Goal: Check status

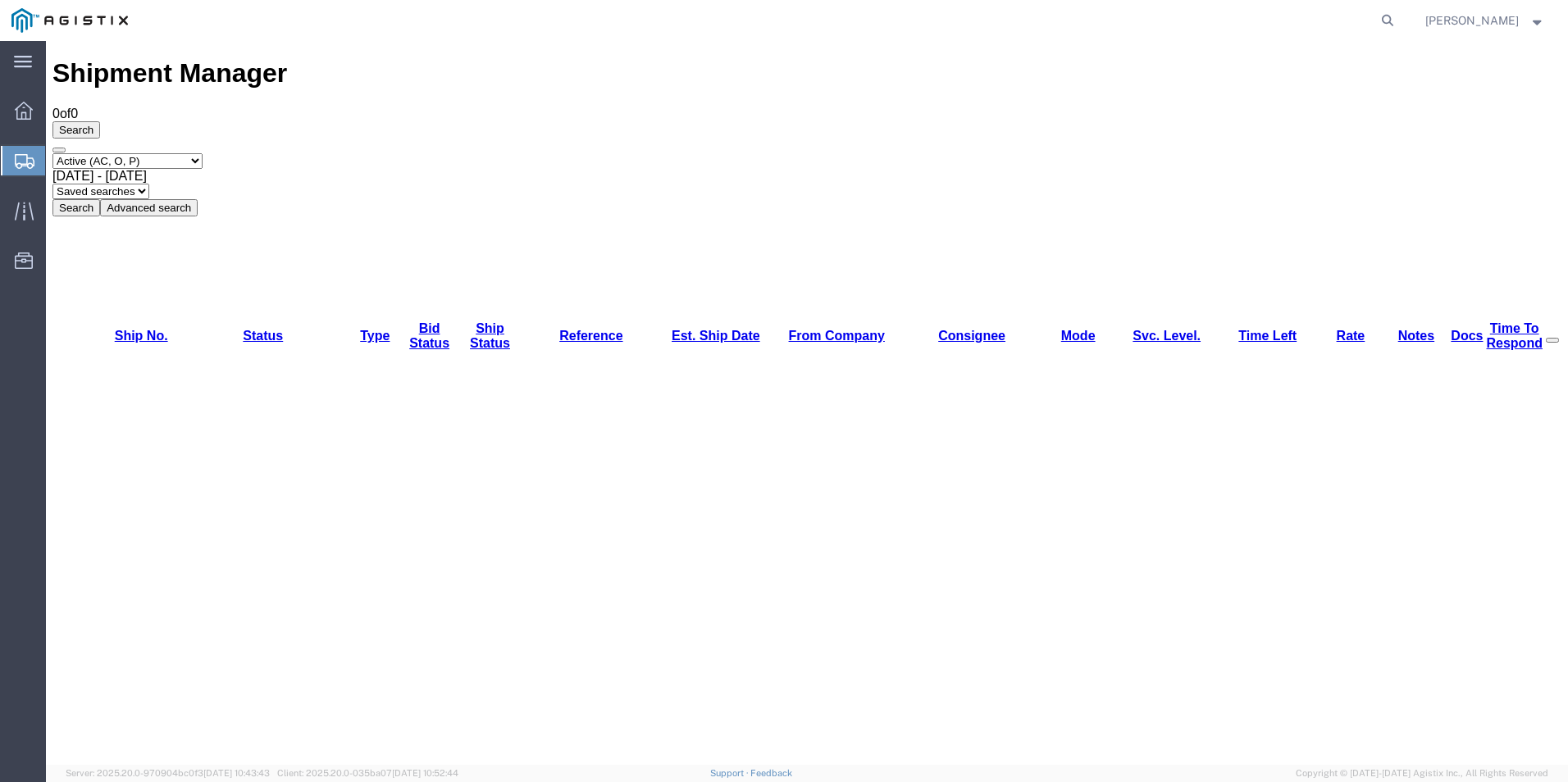
click at [765, 310] on div "Shipment Manager 0 of 0 Search Select status Active (AC, O, P) All Approved Awa…" at bounding box center [806, 657] width 1509 height 1197
click at [383, 340] on div "Shipment Manager 0 of 0 Search Select status Active (AC, O, P) All Approved Awa…" at bounding box center [806, 657] width 1509 height 1197
drag, startPoint x: 299, startPoint y: 308, endPoint x: 297, endPoint y: 298, distance: 10.2
click at [299, 308] on div "Shipment Manager 0 of 0 Search Select status Active (AC, O, P) All Approved Awa…" at bounding box center [806, 657] width 1509 height 1197
